Goal: Use online tool/utility

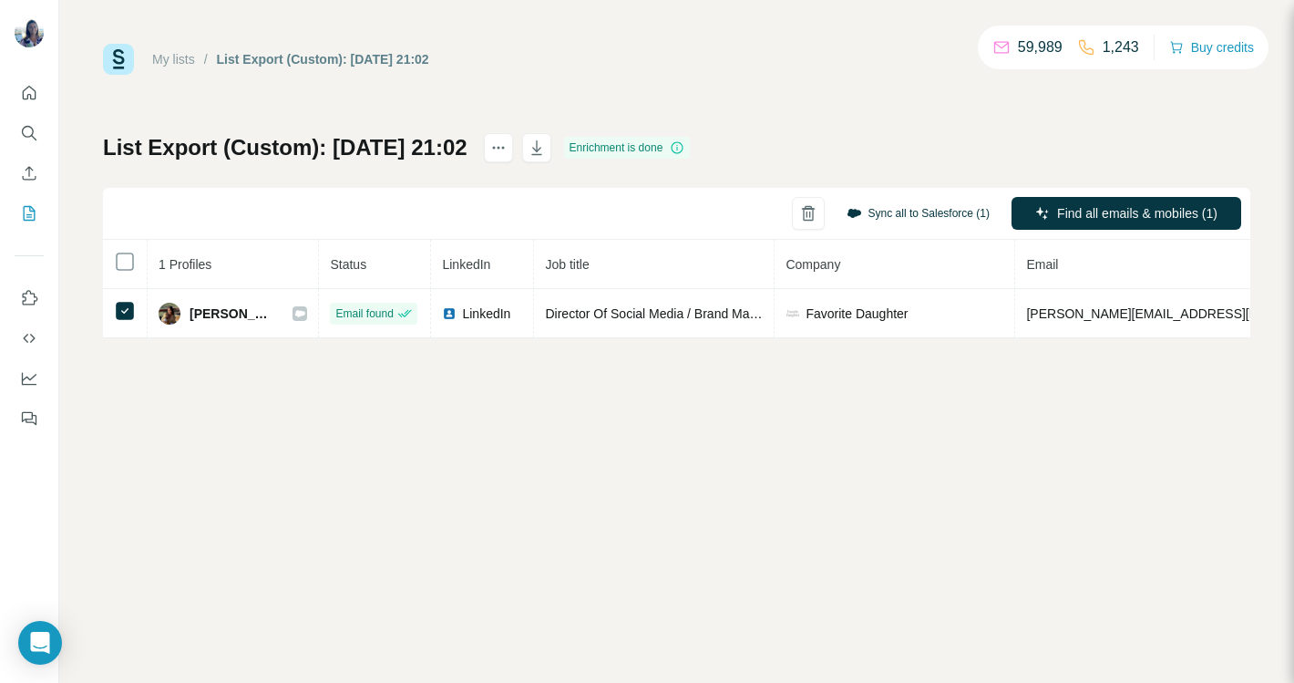
click at [885, 211] on button "Sync all to Salesforce (1)" at bounding box center [918, 213] width 169 height 27
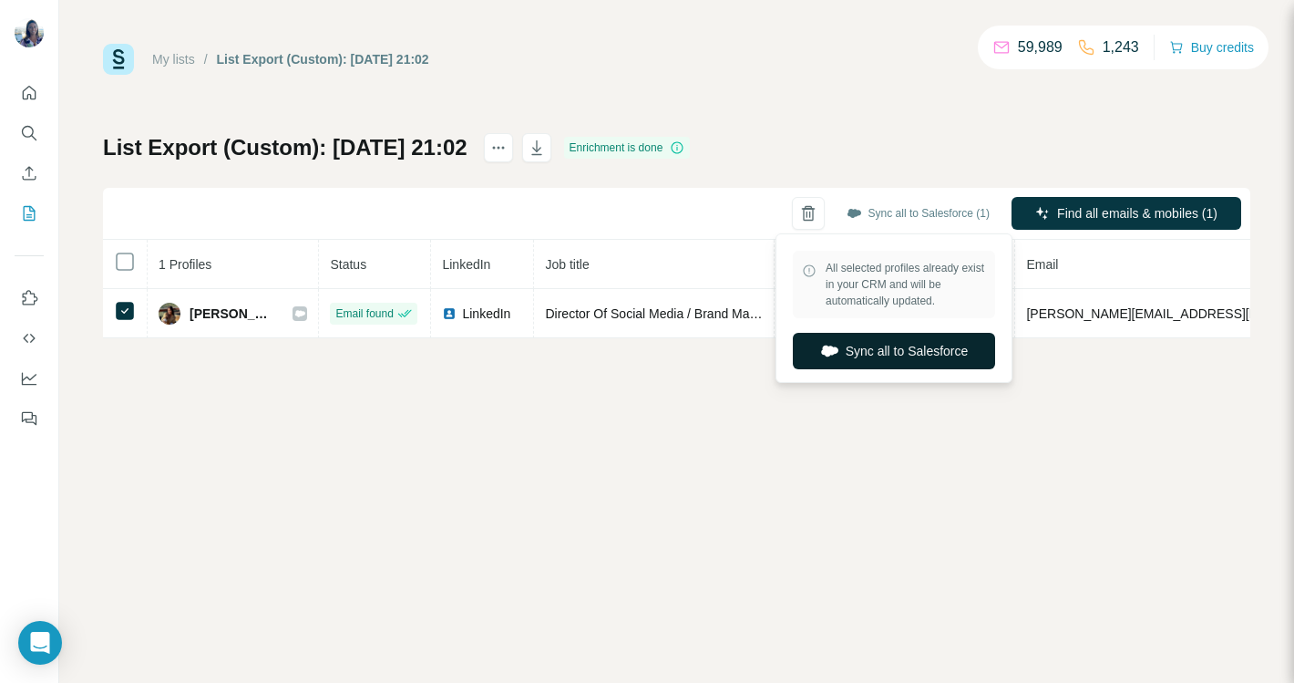
click at [862, 351] on button "Sync all to Salesforce" at bounding box center [894, 351] width 202 height 36
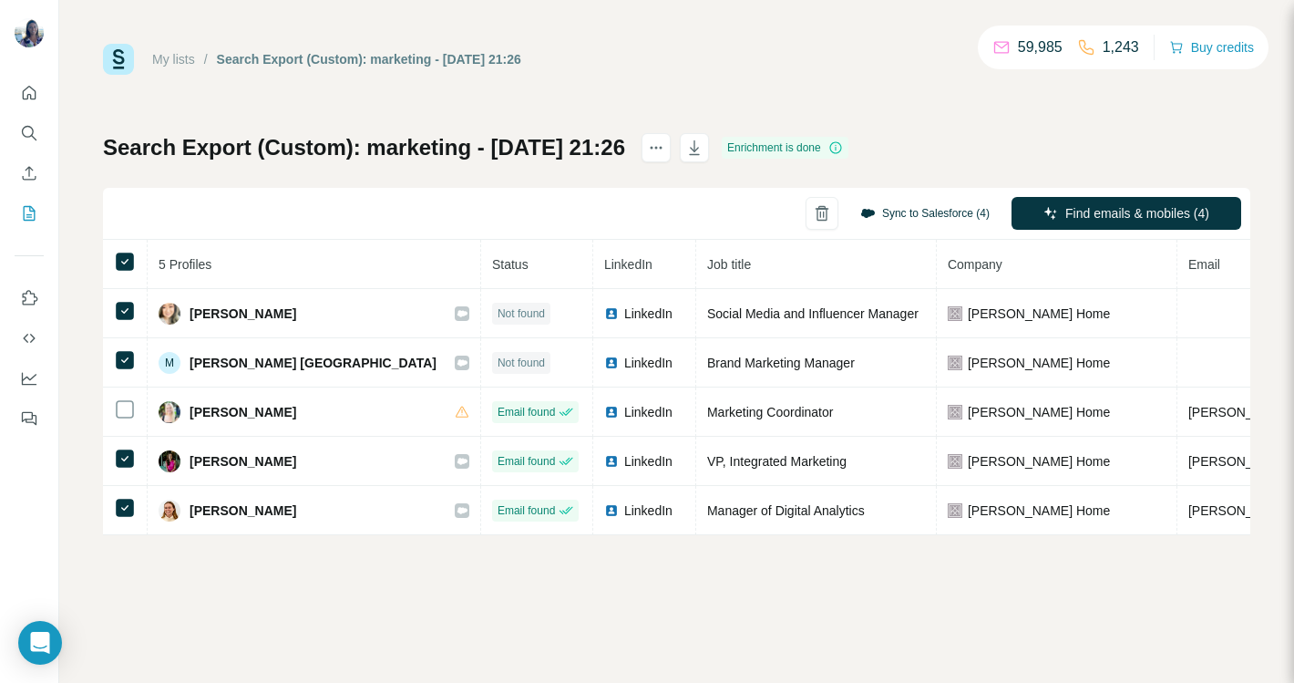
click at [950, 217] on button "Sync to Salesforce (4)" at bounding box center [925, 213] width 155 height 27
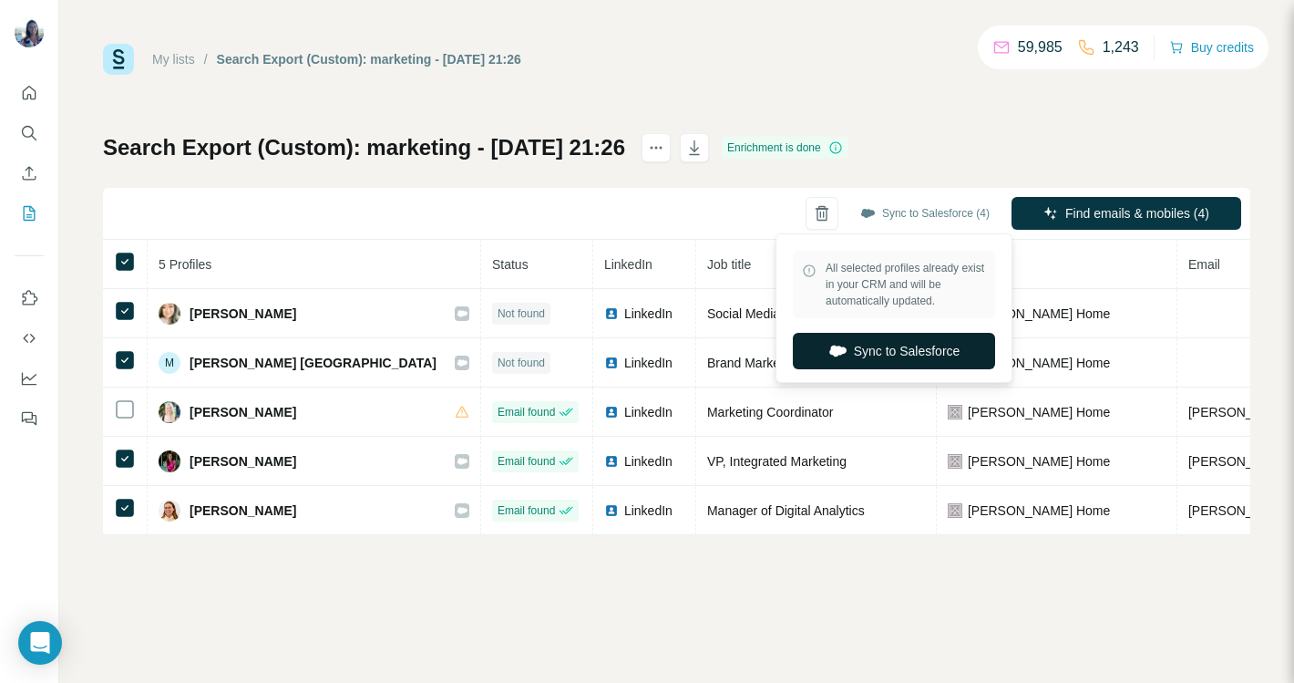
click at [932, 360] on button "Sync to Salesforce" at bounding box center [894, 351] width 202 height 36
